Goal: Navigation & Orientation: Find specific page/section

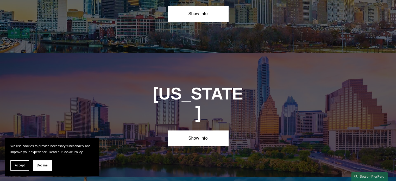
scroll to position [1757, 0]
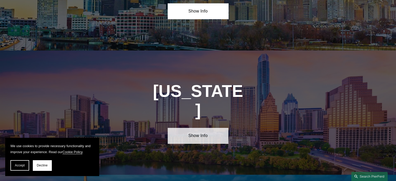
click at [189, 128] on link "Show Info" at bounding box center [198, 136] width 61 height 16
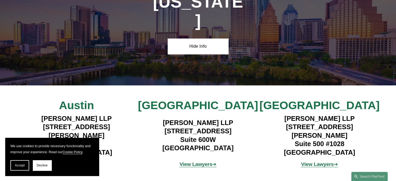
scroll to position [1862, 0]
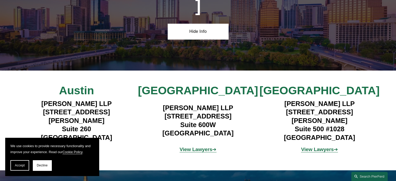
click at [189, 147] on strong "View Lawyers" at bounding box center [196, 149] width 33 height 5
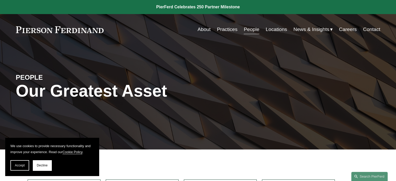
click at [270, 29] on link "Locations" at bounding box center [276, 29] width 21 height 10
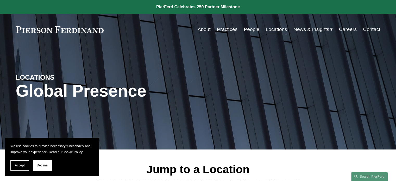
click at [228, 30] on link "Practices" at bounding box center [227, 29] width 21 height 10
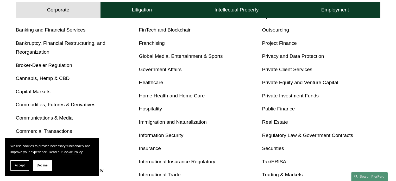
scroll to position [313, 0]
